Goal: Task Accomplishment & Management: Manage account settings

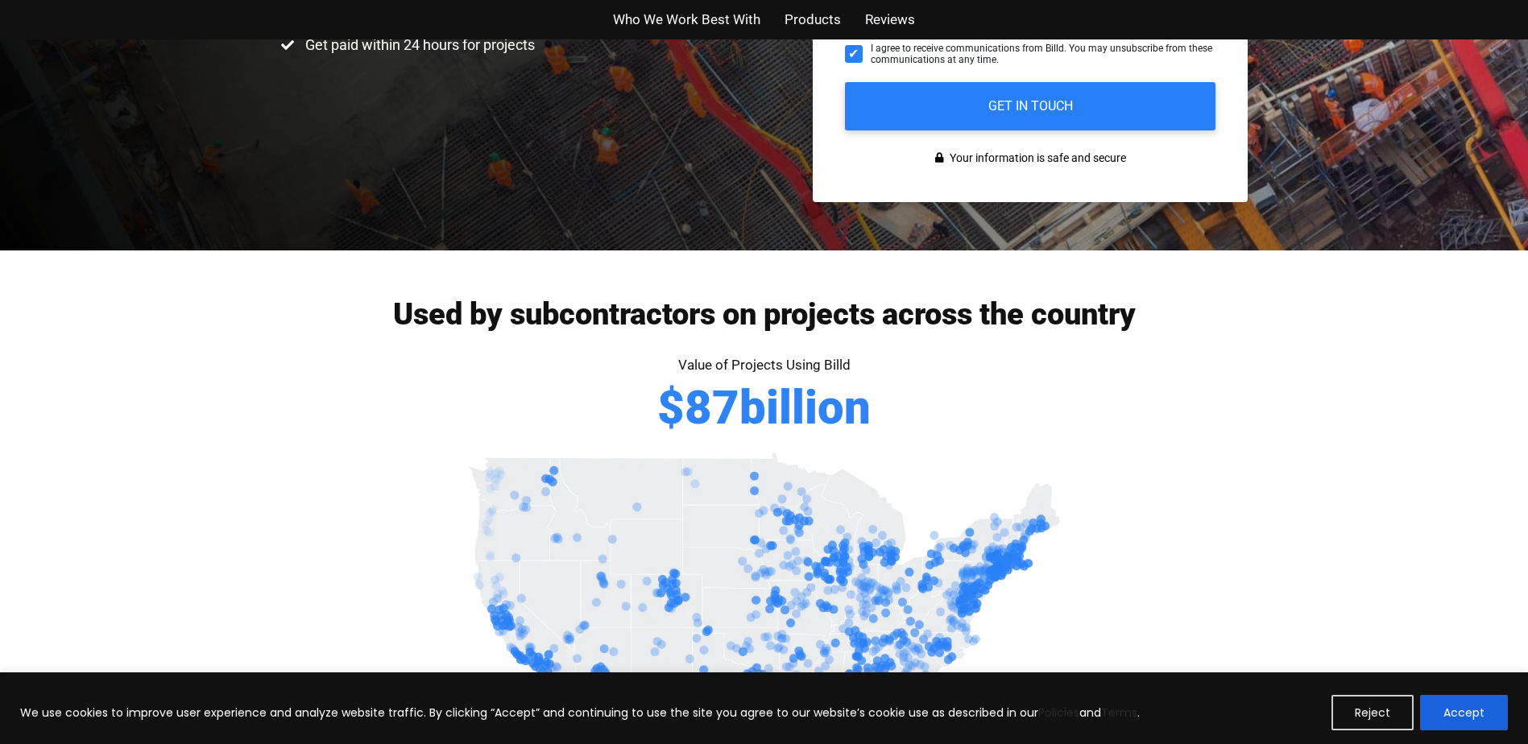
scroll to position [564, 0]
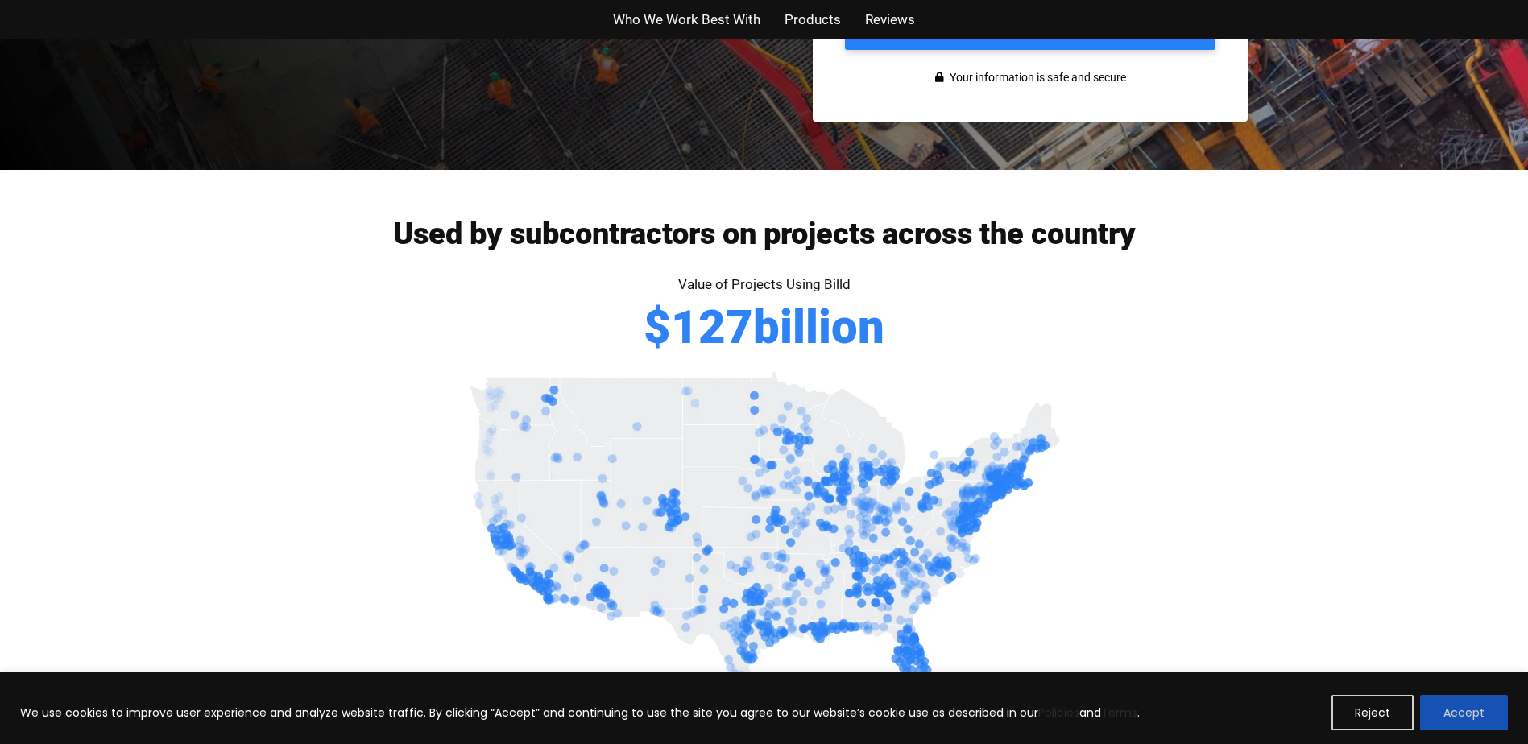
click at [1465, 714] on button "Accept" at bounding box center [1464, 712] width 88 height 35
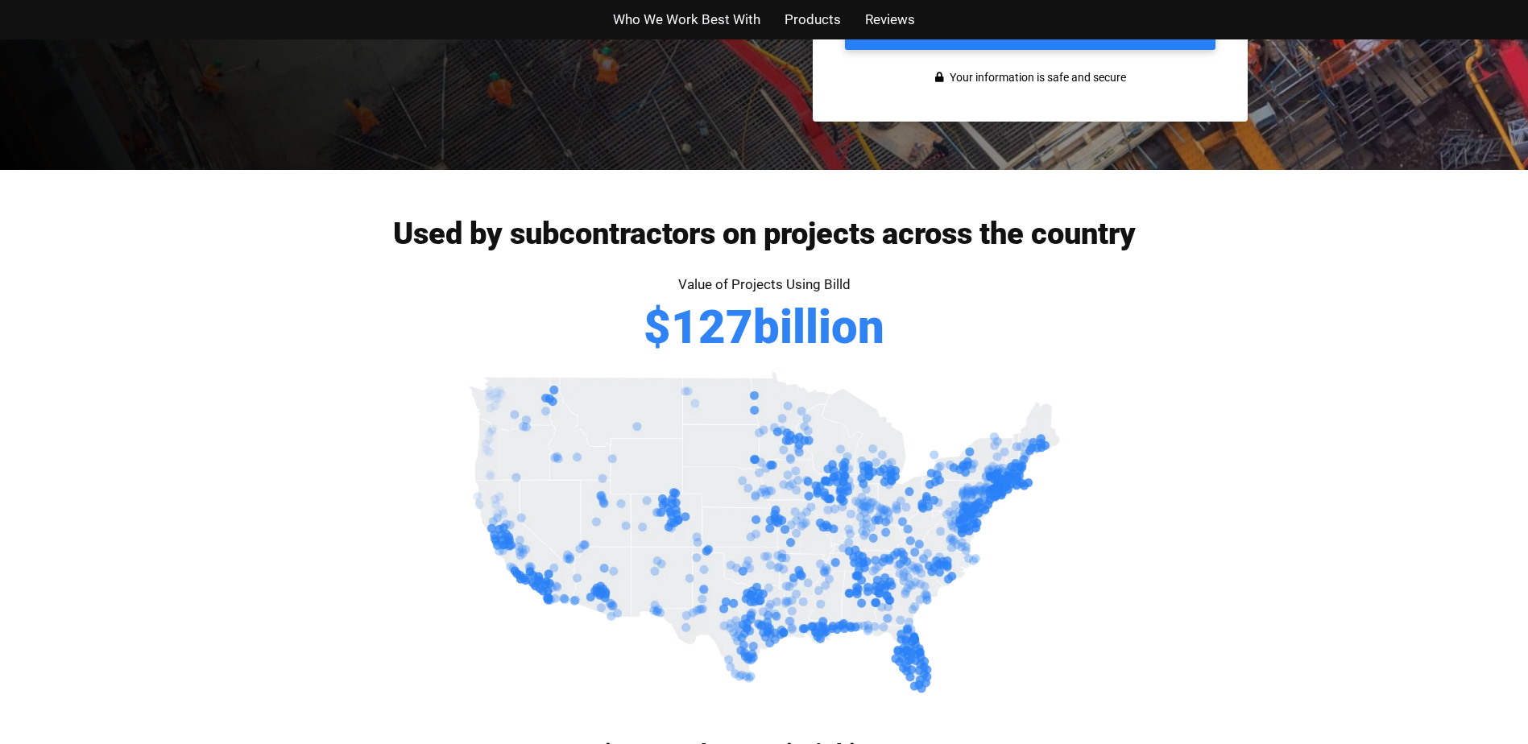
scroll to position [0, 0]
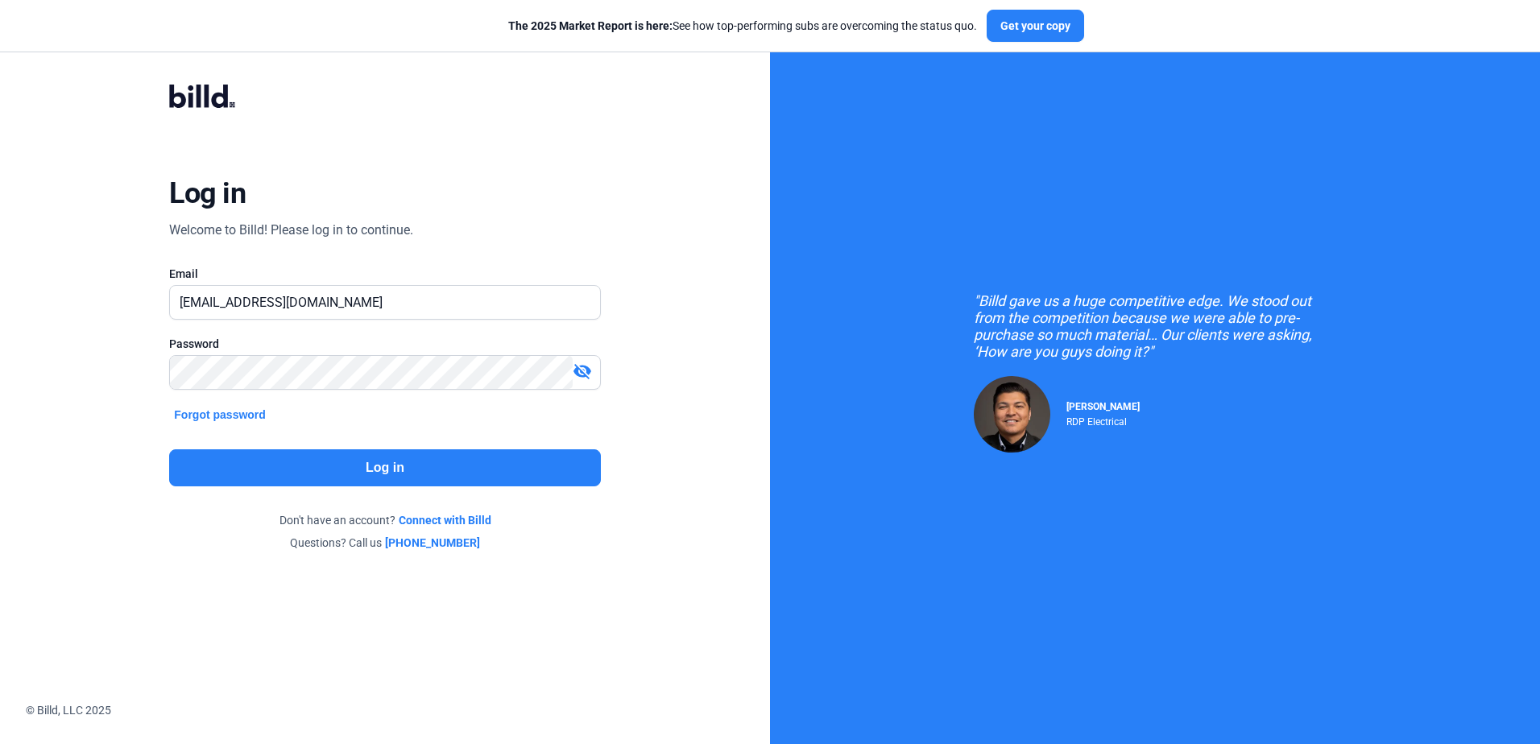
click at [420, 463] on button "Log in" at bounding box center [384, 467] width 431 height 37
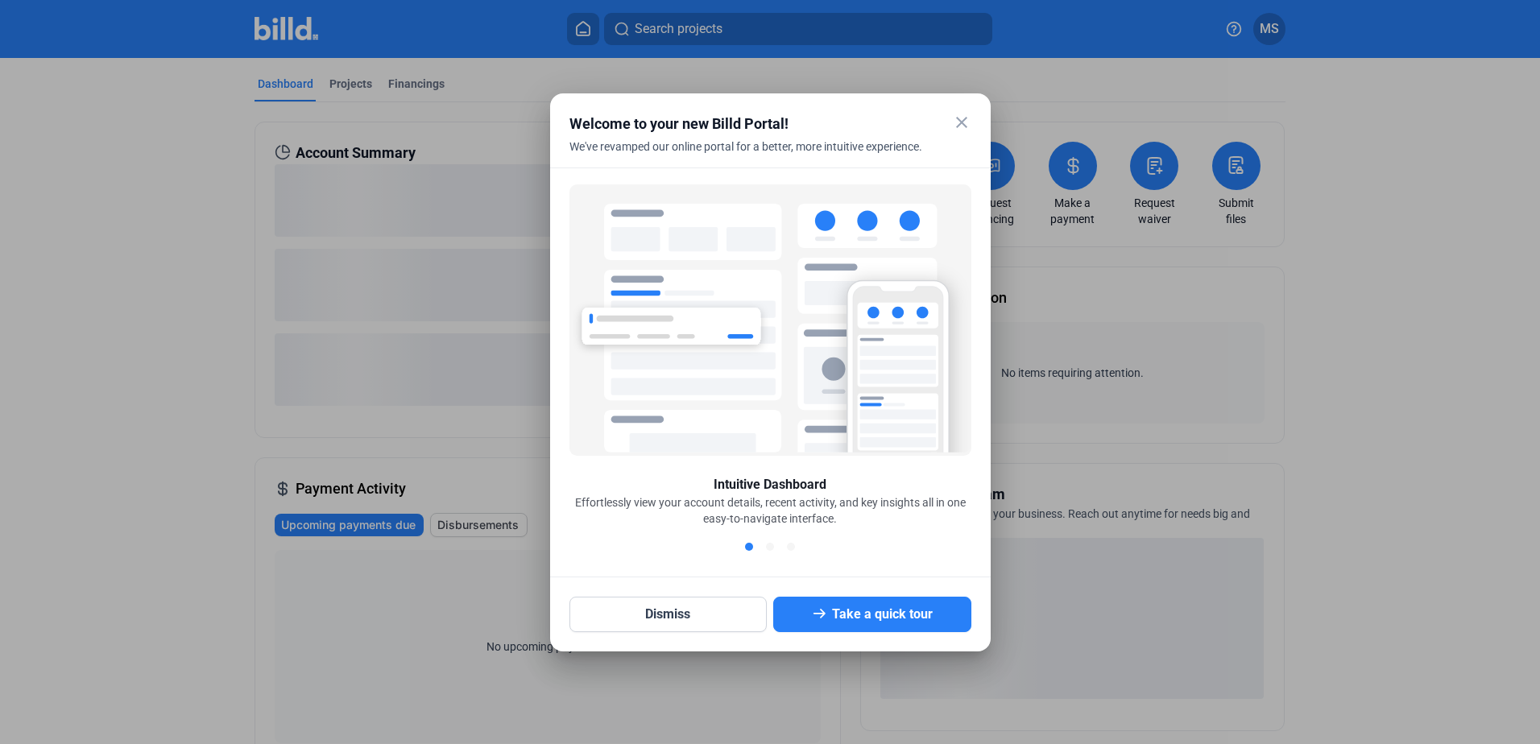
click at [963, 123] on mat-icon "close" at bounding box center [961, 122] width 19 height 19
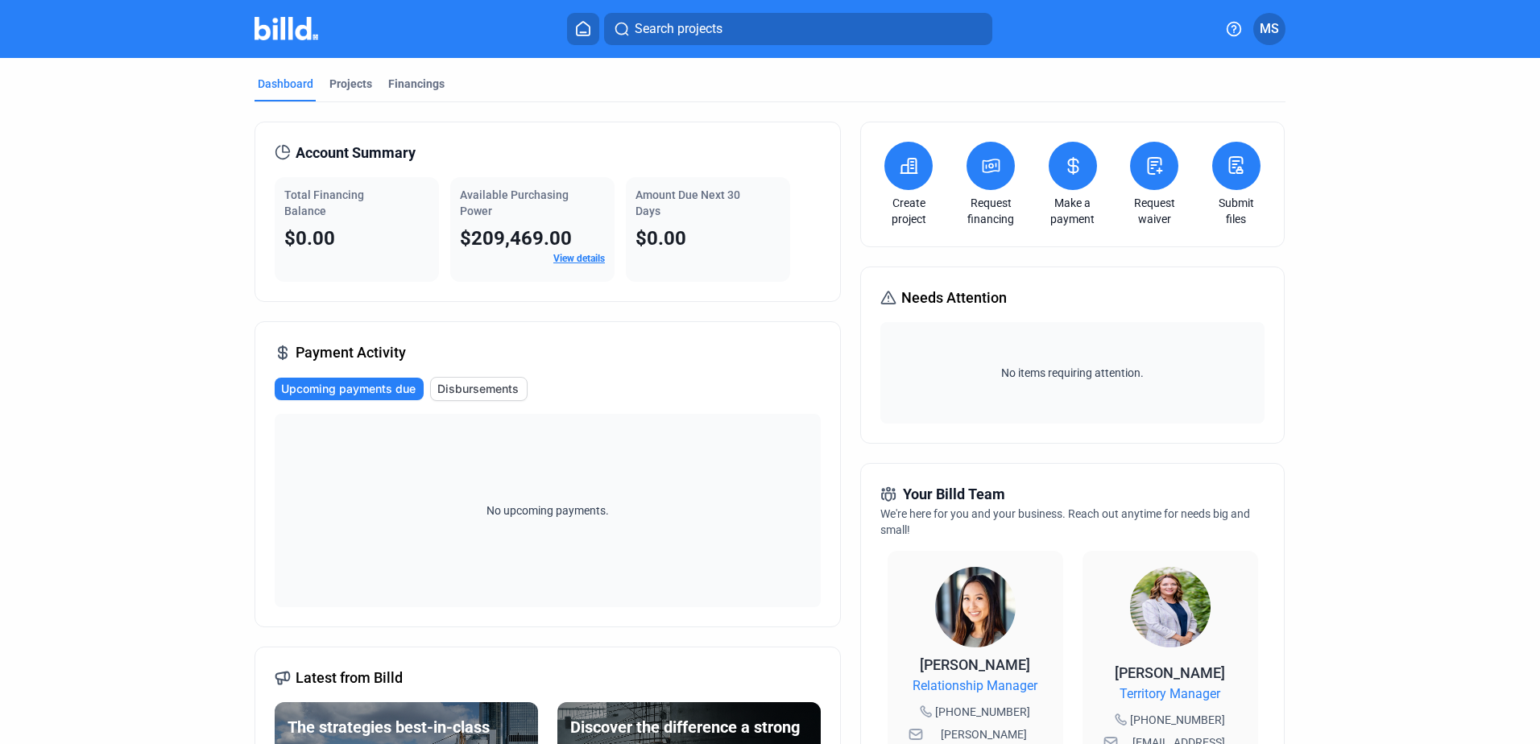
click at [984, 172] on icon at bounding box center [991, 165] width 20 height 19
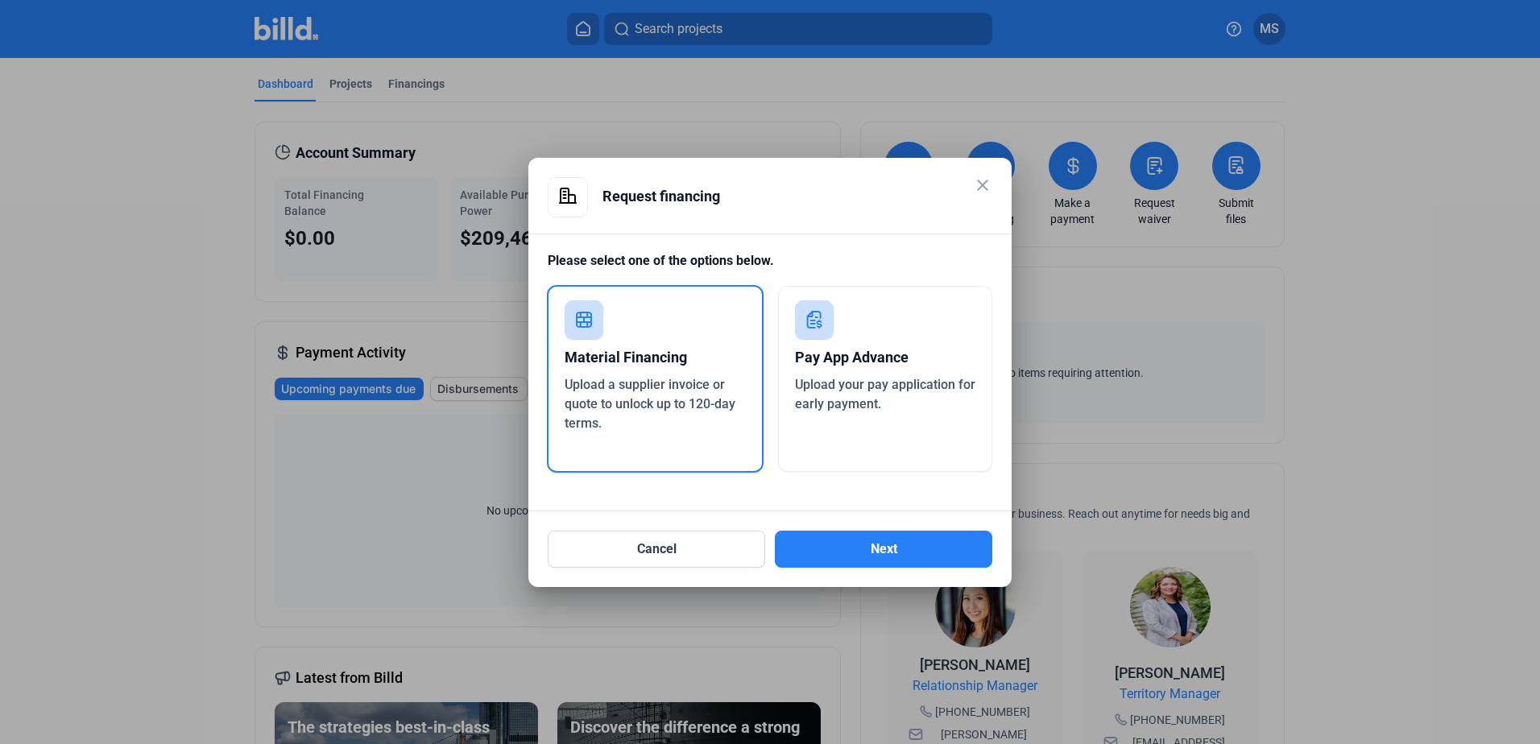
click at [976, 188] on mat-icon "close" at bounding box center [982, 185] width 19 height 19
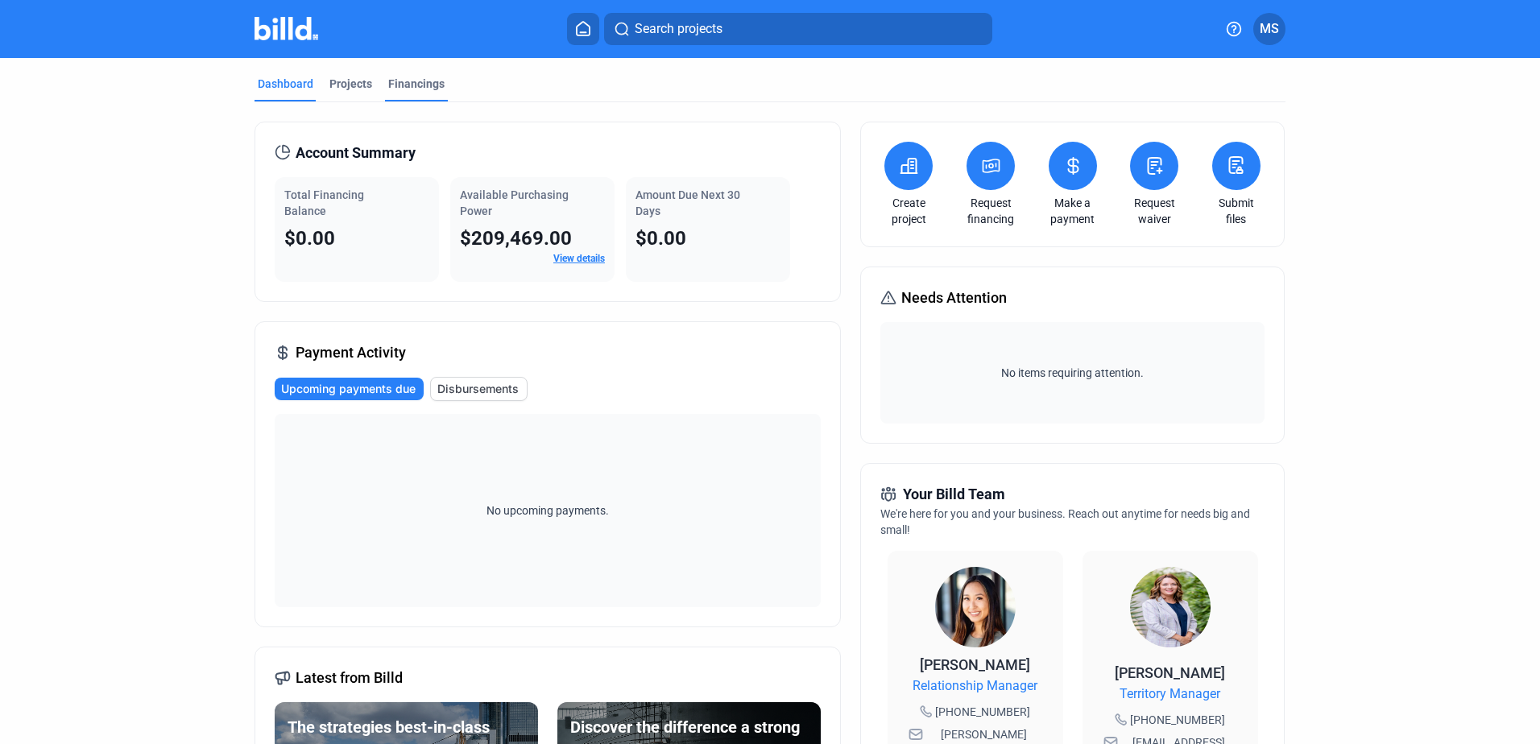
click at [412, 81] on div "Financings" at bounding box center [416, 84] width 56 height 16
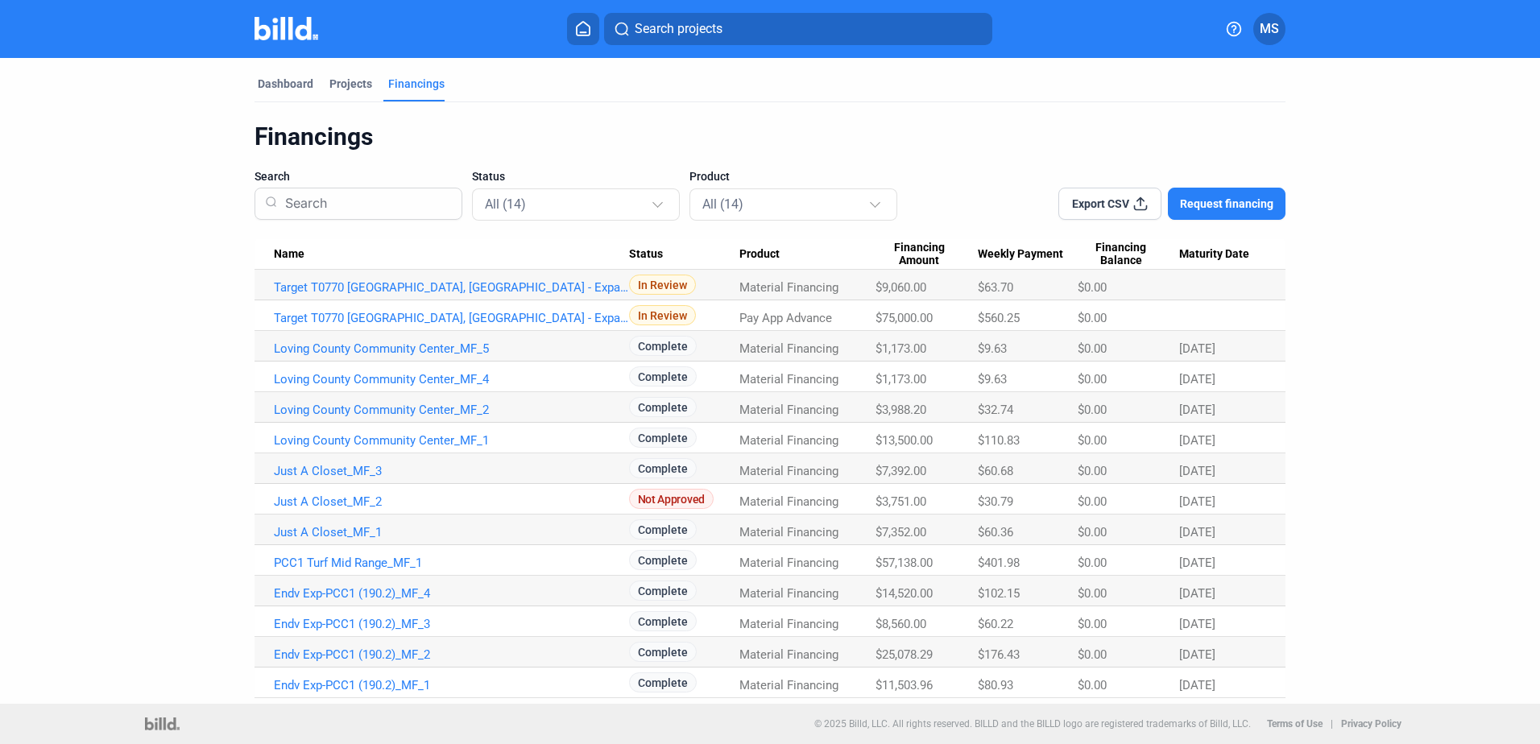
click at [821, 317] on span "Pay App Advance" at bounding box center [785, 318] width 93 height 14
click at [793, 339] on td "Material Financing" at bounding box center [807, 346] width 136 height 31
click at [1268, 25] on span "MS" at bounding box center [1269, 28] width 19 height 19
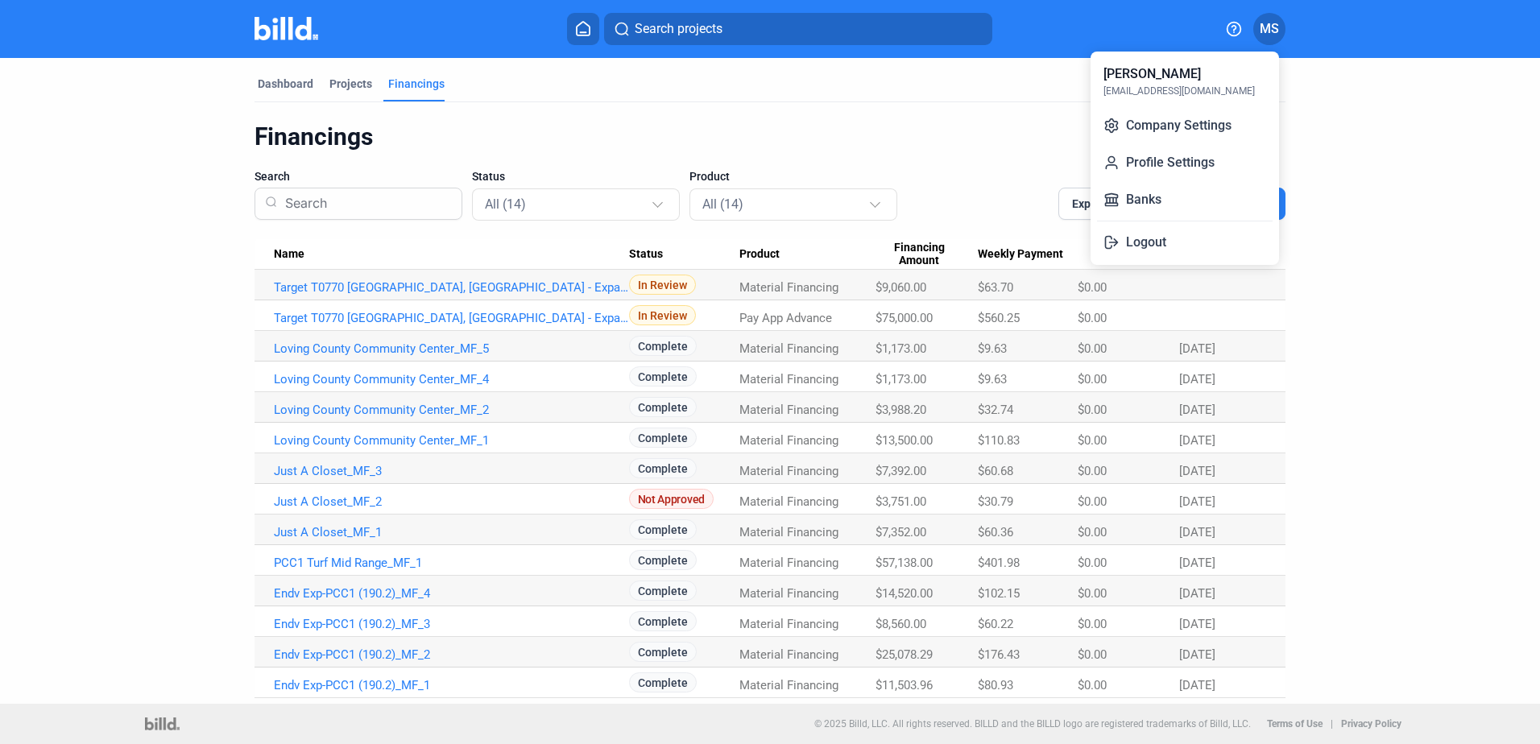
click at [1139, 247] on button "Logout" at bounding box center [1185, 242] width 176 height 32
